Goal: Task Accomplishment & Management: Use online tool/utility

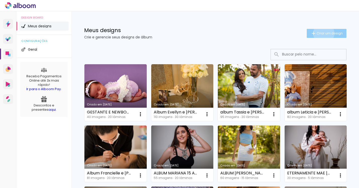
click at [319, 33] on span "Criar um design" at bounding box center [330, 33] width 26 height 3
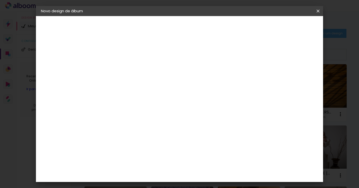
click at [123, 66] on input at bounding box center [123, 68] width 0 height 8
type input "[PERSON_NAME] e [PERSON_NAME]"
type paper-input "[PERSON_NAME] e [PERSON_NAME]"
click at [0, 0] on slot "Avançar" at bounding box center [0, 0] width 0 height 0
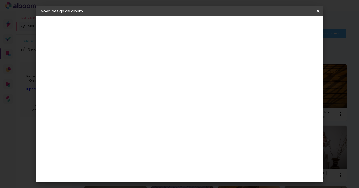
click at [157, 159] on paper-item "[PERSON_NAME]" at bounding box center [136, 164] width 54 height 11
click at [217, 24] on paper-button "Avançar" at bounding box center [205, 26] width 25 height 9
click at [149, 84] on iron-icon at bounding box center [146, 87] width 6 height 6
click at [0, 0] on slot "Encadernados" at bounding box center [0, 0] width 0 height 0
type input "Encadernados"
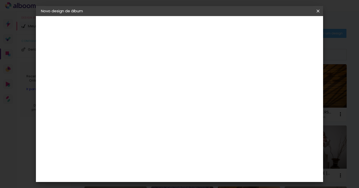
scroll to position [130, 0]
click at [157, 153] on span "30 x 60" at bounding box center [145, 158] width 23 height 10
click at [0, 0] on slot "Avançar" at bounding box center [0, 0] width 0 height 0
click at [287, 25] on span "Iniciar design" at bounding box center [275, 27] width 23 height 4
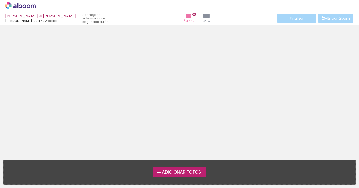
click at [159, 173] on iron-icon at bounding box center [159, 173] width 6 height 6
click at [0, 0] on input "file" at bounding box center [0, 0] width 0 height 0
